Goal: Information Seeking & Learning: Learn about a topic

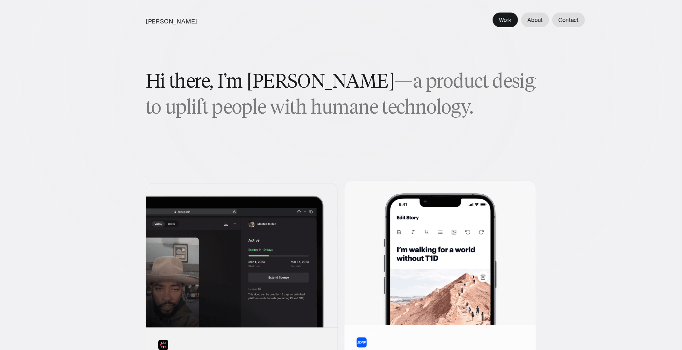
scroll to position [177, 0]
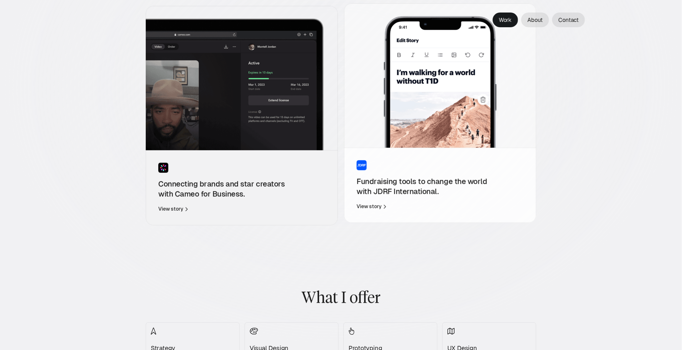
click at [386, 174] on div "Fundraising tools to change the world with JDRF International. View story" at bounding box center [440, 184] width 192 height 75
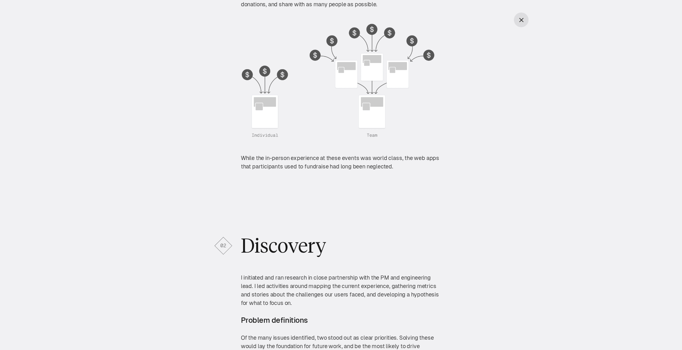
scroll to position [1064, 0]
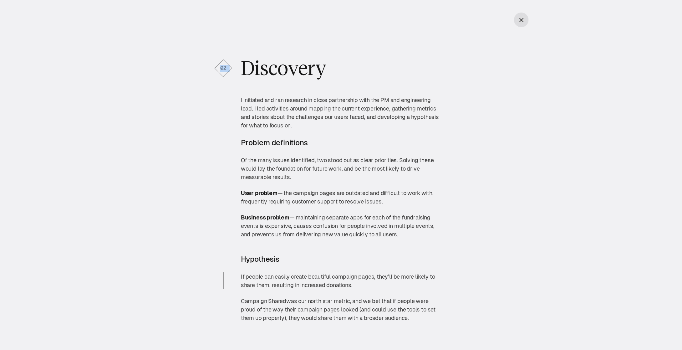
drag, startPoint x: 219, startPoint y: 59, endPoint x: 236, endPoint y: 87, distance: 32.1
click at [235, 60] on div "02 Discovery I initiated and ran research in close partnership with the PM and …" at bounding box center [341, 189] width 632 height 266
click at [230, 62] on div "02" at bounding box center [223, 68] width 20 height 20
drag, startPoint x: 276, startPoint y: 59, endPoint x: 391, endPoint y: 58, distance: 114.8
click at [389, 59] on h2 "Discovery" at bounding box center [341, 68] width 200 height 25
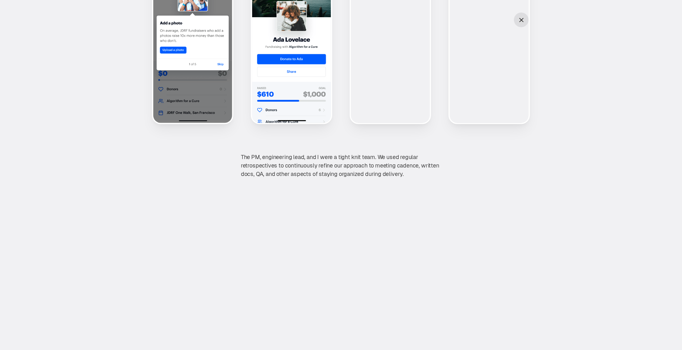
scroll to position [2660, 0]
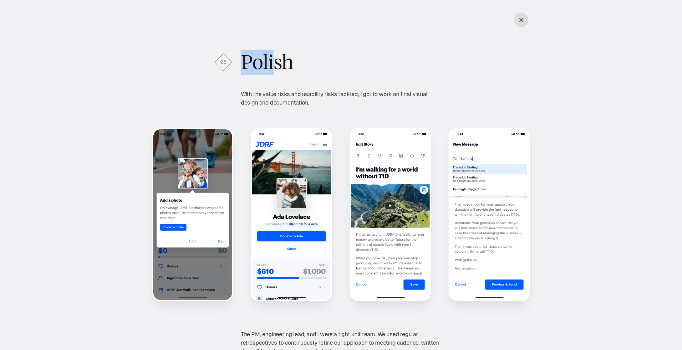
drag, startPoint x: 218, startPoint y: 48, endPoint x: 263, endPoint y: 61, distance: 47.6
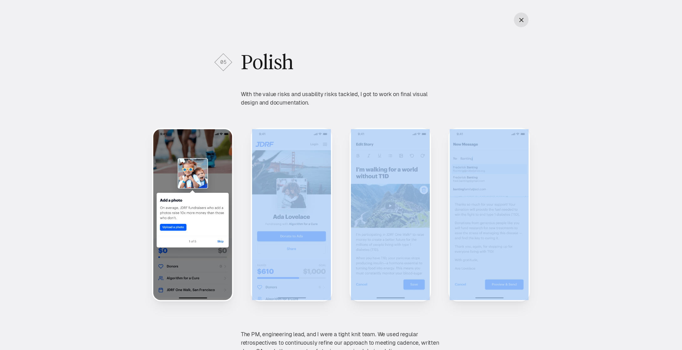
drag, startPoint x: 566, startPoint y: 182, endPoint x: 74, endPoint y: 163, distance: 493.2
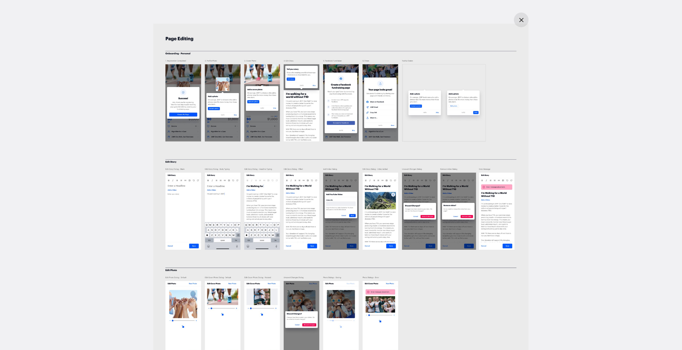
scroll to position [2837, 0]
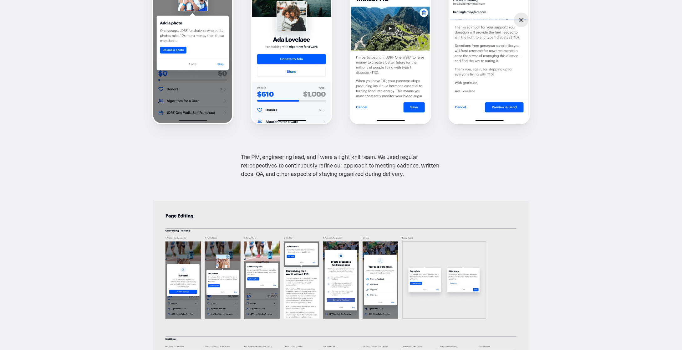
drag, startPoint x: 145, startPoint y: 204, endPoint x: 356, endPoint y: 234, distance: 213.5
click at [356, 234] on div "05 Polish With the value risks and usability risks tackled, I got to work on fi…" at bounding box center [341, 217] width 632 height 688
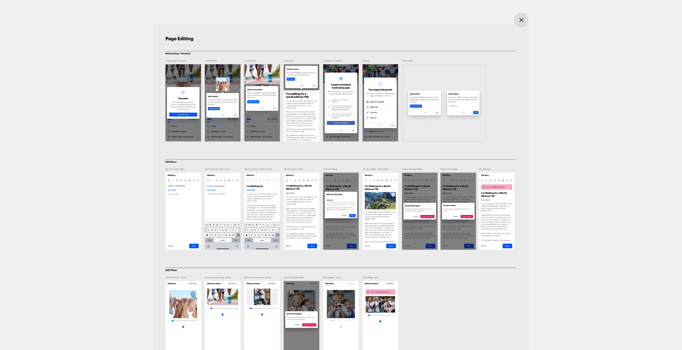
scroll to position [3365, 0]
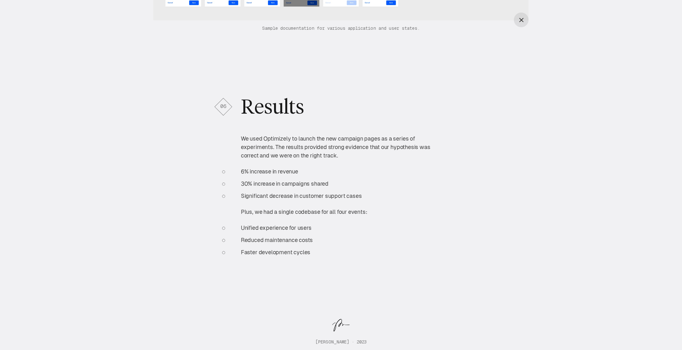
click at [160, 185] on div "06 Results We used Optimizely to launch the new campaign pages as a series of e…" at bounding box center [341, 175] width 426 height 162
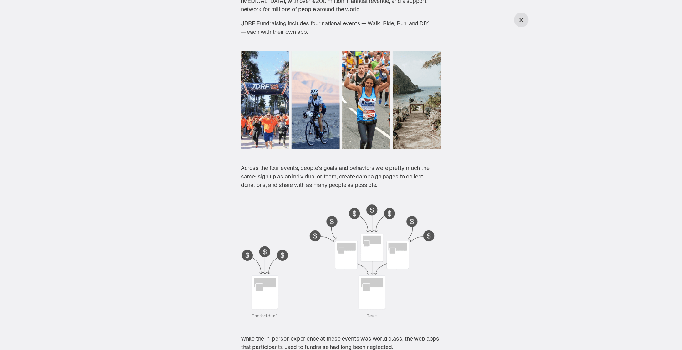
scroll to position [0, 0]
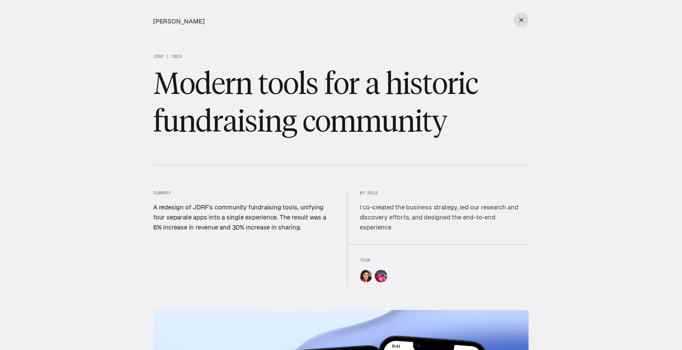
scroll to position [177, 0]
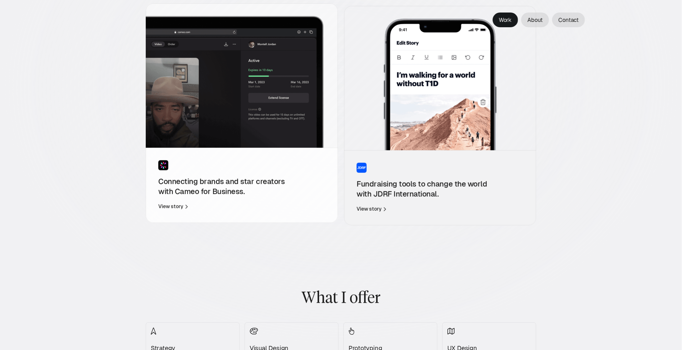
click at [237, 180] on h3 "Connecting brands and star creators with Cameo for Business." at bounding box center [228, 186] width 141 height 20
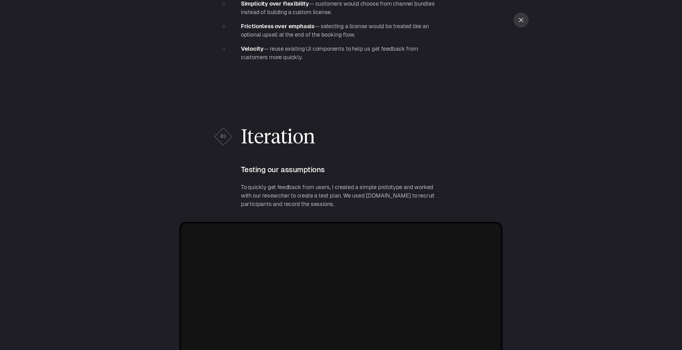
scroll to position [2128, 0]
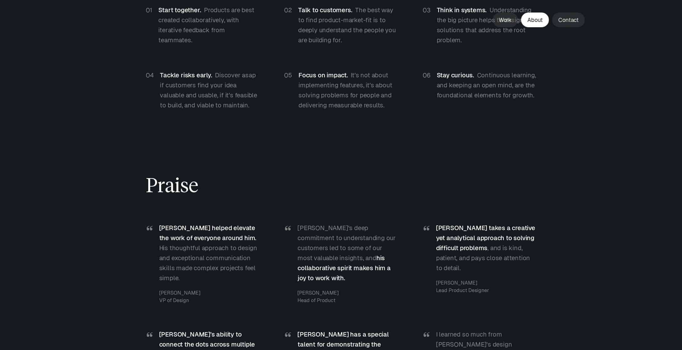
scroll to position [1773, 0]
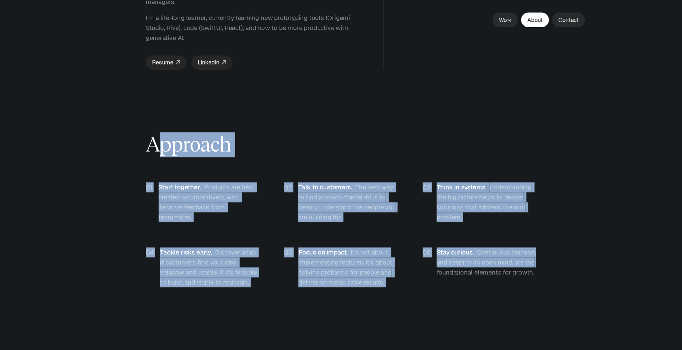
drag, startPoint x: 163, startPoint y: 147, endPoint x: 540, endPoint y: 242, distance: 389.3
click at [537, 239] on div "About Hey, I'm [PERSON_NAME]. A digital product designer based in [GEOGRAPHIC_D…" at bounding box center [341, 84] width 682 height 1386
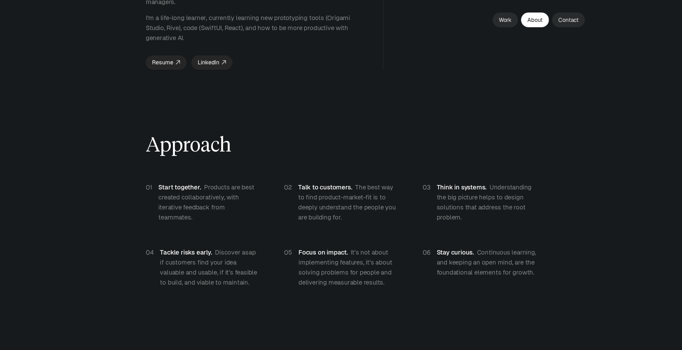
click at [572, 252] on div "About Hey, I'm [PERSON_NAME]. A digital product designer based in [GEOGRAPHIC_D…" at bounding box center [341, 84] width 682 height 1386
drag, startPoint x: 148, startPoint y: 120, endPoint x: 265, endPoint y: 127, distance: 116.9
click at [265, 132] on h2 "Approach" at bounding box center [341, 144] width 390 height 25
drag, startPoint x: 147, startPoint y: 165, endPoint x: 156, endPoint y: 164, distance: 9.4
click at [156, 182] on div "01 Start together. Products are best created collaboratively, with iterative fe…" at bounding box center [203, 202] width 114 height 40
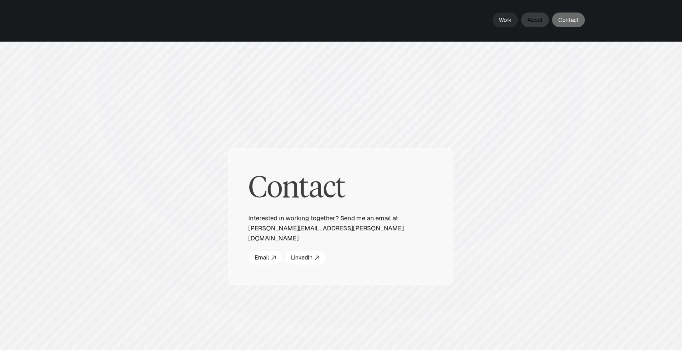
scroll to position [1799, 0]
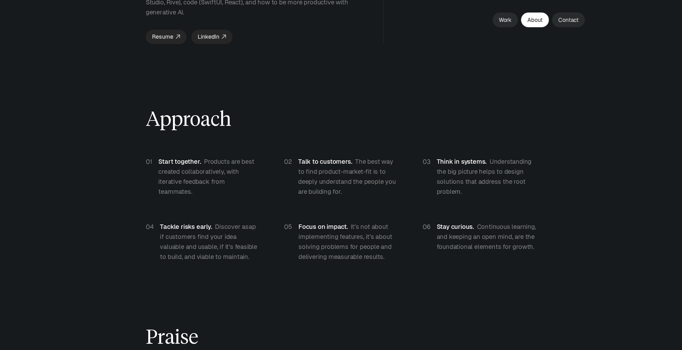
click at [183, 158] on strong "Start together." at bounding box center [180, 161] width 43 height 7
click at [185, 222] on p "Tackle risks early. Discover asap if customers find your idea valuable and usab…" at bounding box center [209, 242] width 99 height 40
drag, startPoint x: 304, startPoint y: 141, endPoint x: 321, endPoint y: 177, distance: 40.2
click at [304, 158] on strong "Talk to customers." at bounding box center [325, 161] width 54 height 7
click at [330, 223] on strong "Focus on impact." at bounding box center [322, 226] width 49 height 7
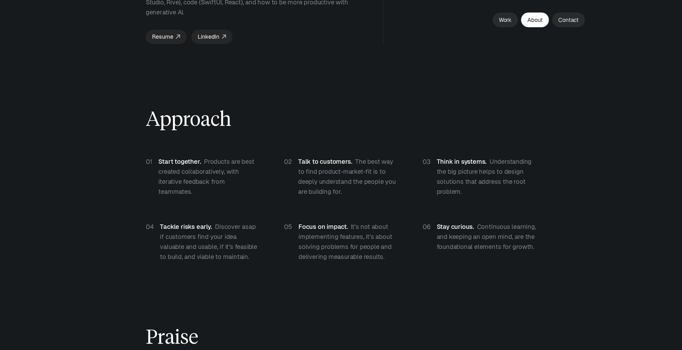
click at [452, 158] on strong "Think in systems." at bounding box center [462, 161] width 50 height 7
click at [455, 222] on p "Stay curious. Continuous learning, and keeping an open mind, are the foundation…" at bounding box center [486, 237] width 99 height 30
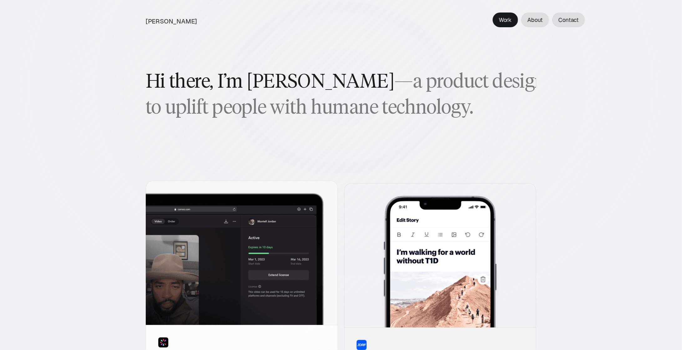
scroll to position [177, 0]
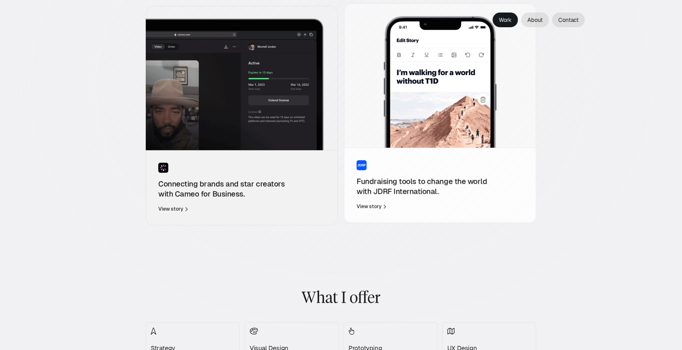
click at [406, 157] on div "Fundraising tools to change the world with JDRF International. View story" at bounding box center [440, 184] width 192 height 75
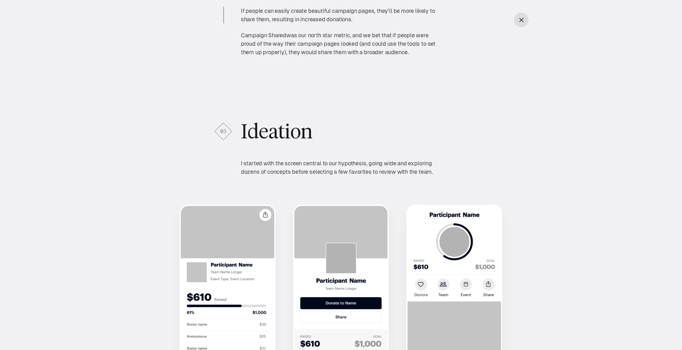
scroll to position [1415, 0]
